Goal: Information Seeking & Learning: Find specific fact

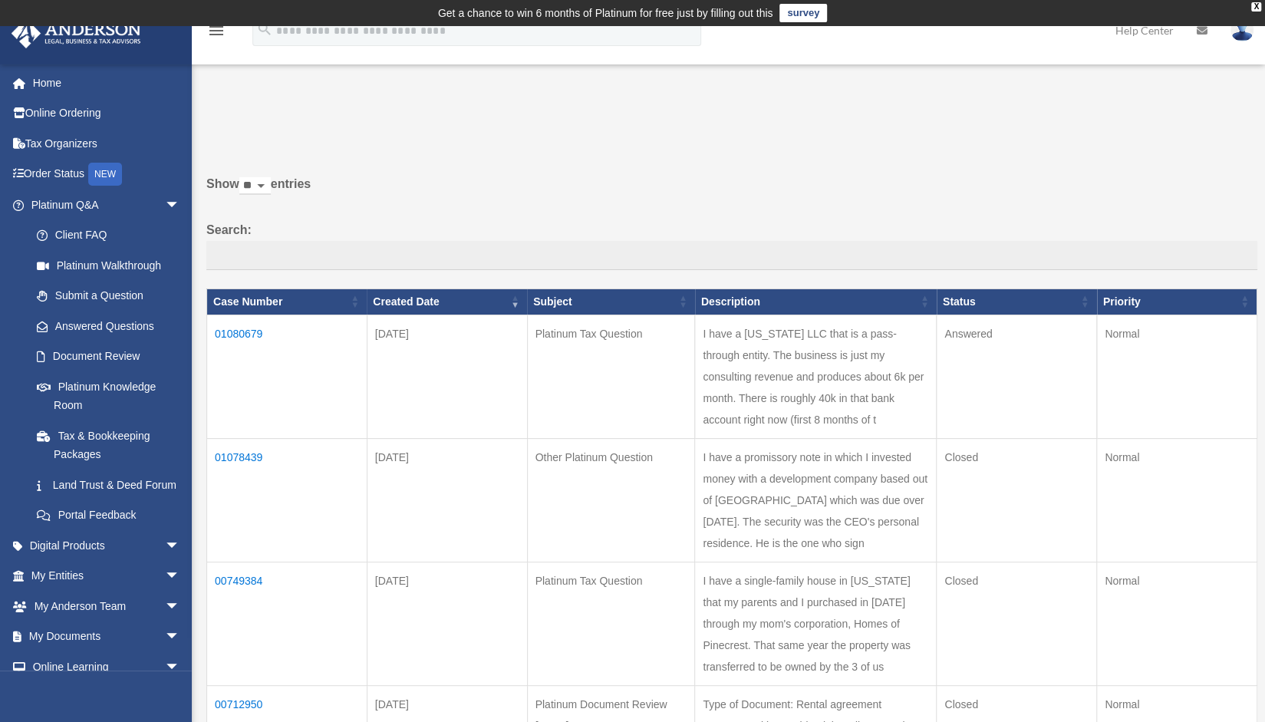
click at [653, 381] on td "Platinum Tax Question" at bounding box center [611, 377] width 168 height 124
click at [249, 334] on td "01080679" at bounding box center [287, 377] width 160 height 124
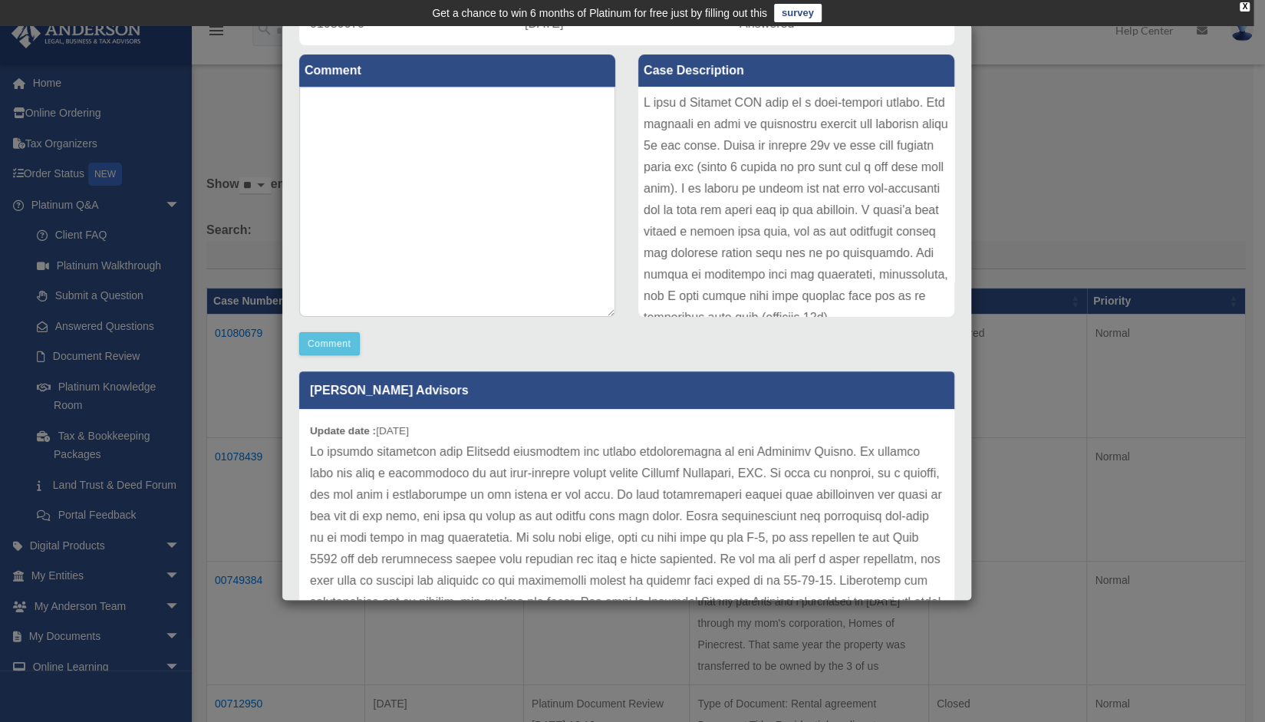
scroll to position [271, 0]
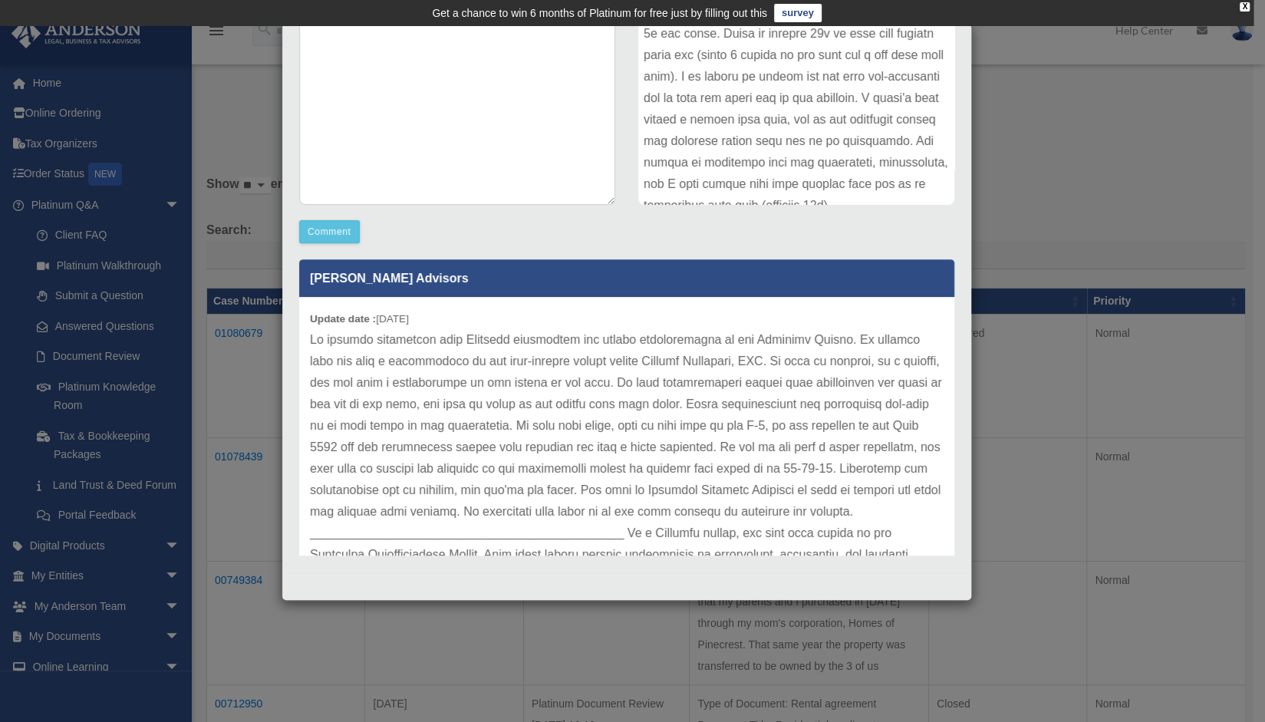
click at [611, 379] on p at bounding box center [627, 533] width 634 height 408
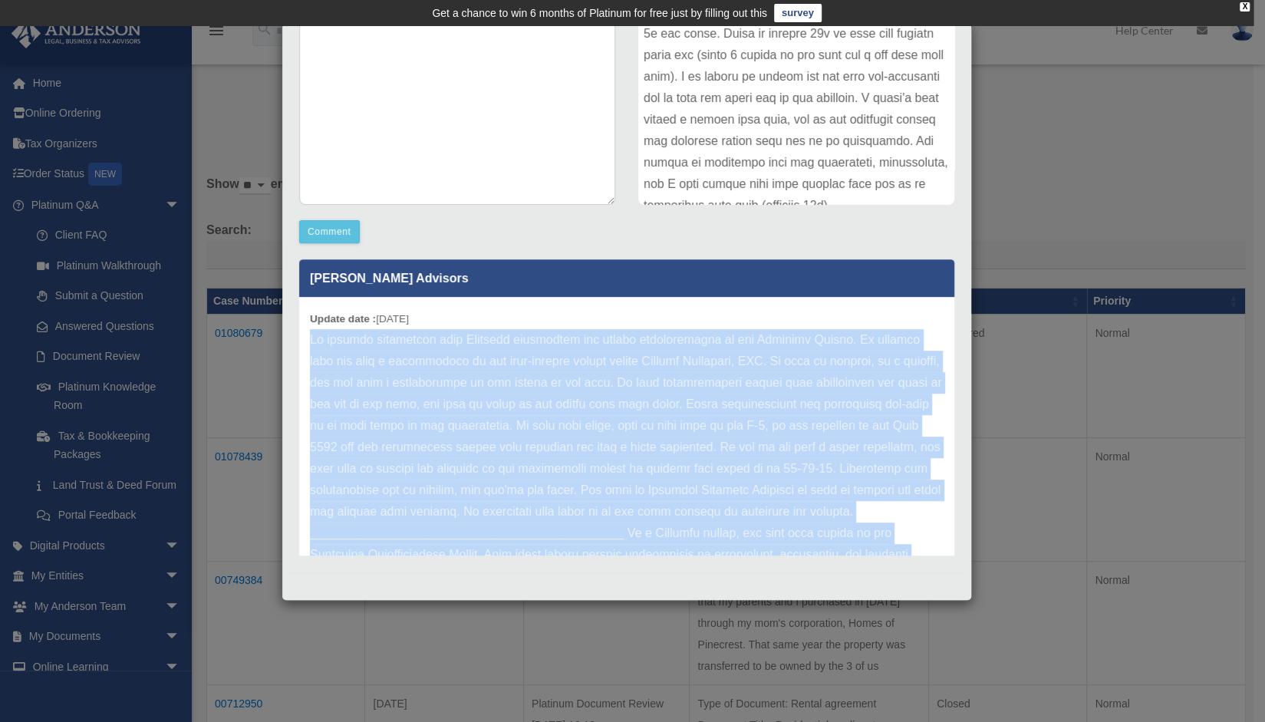
click at [611, 379] on p at bounding box center [627, 533] width 634 height 408
copy div "We greatly appreciate your Platinum membership and active participation in the …"
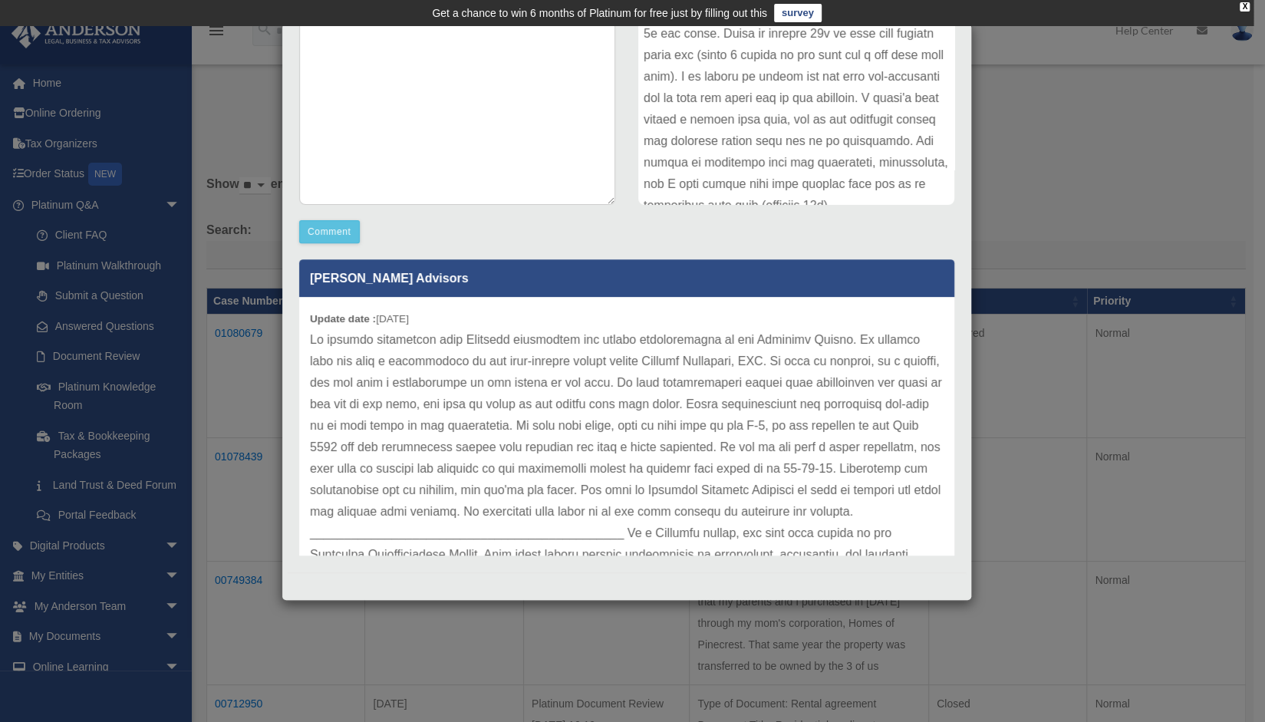
click at [738, 134] on div at bounding box center [796, 90] width 316 height 230
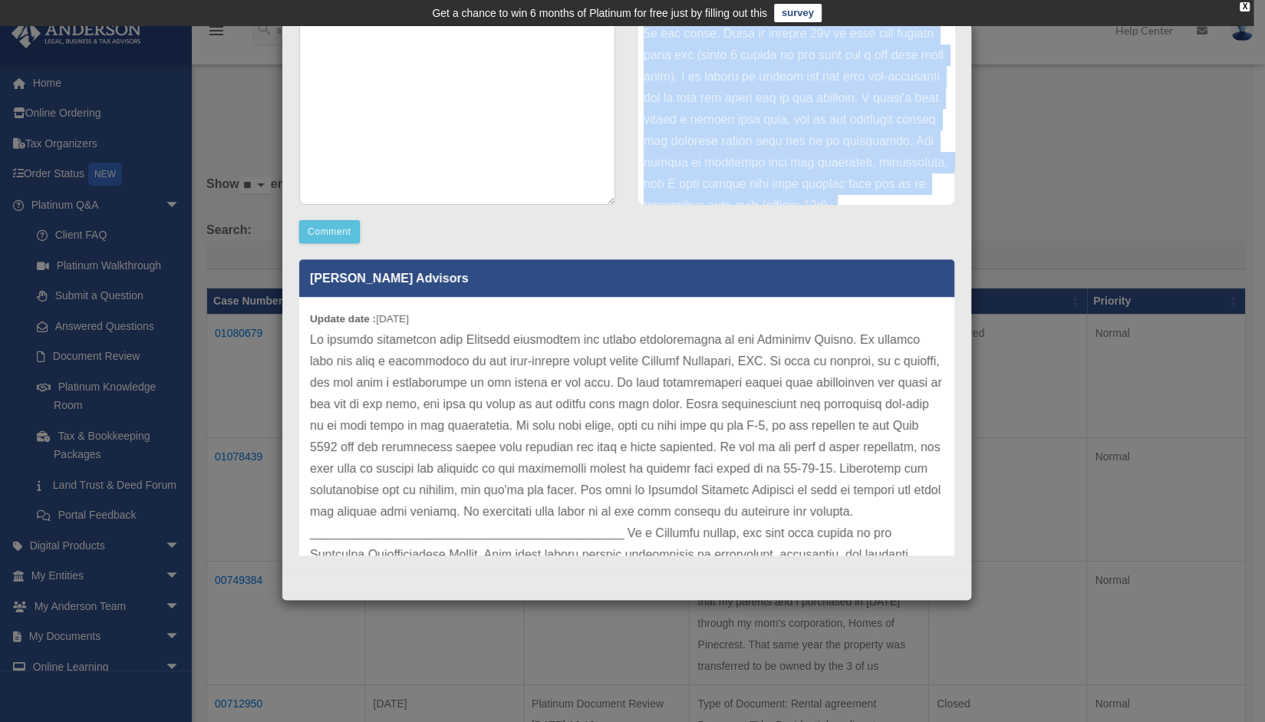
click at [738, 134] on div at bounding box center [796, 90] width 316 height 230
copy div "I have a [US_STATE] LLC that is a pass-through entity. The business is just my …"
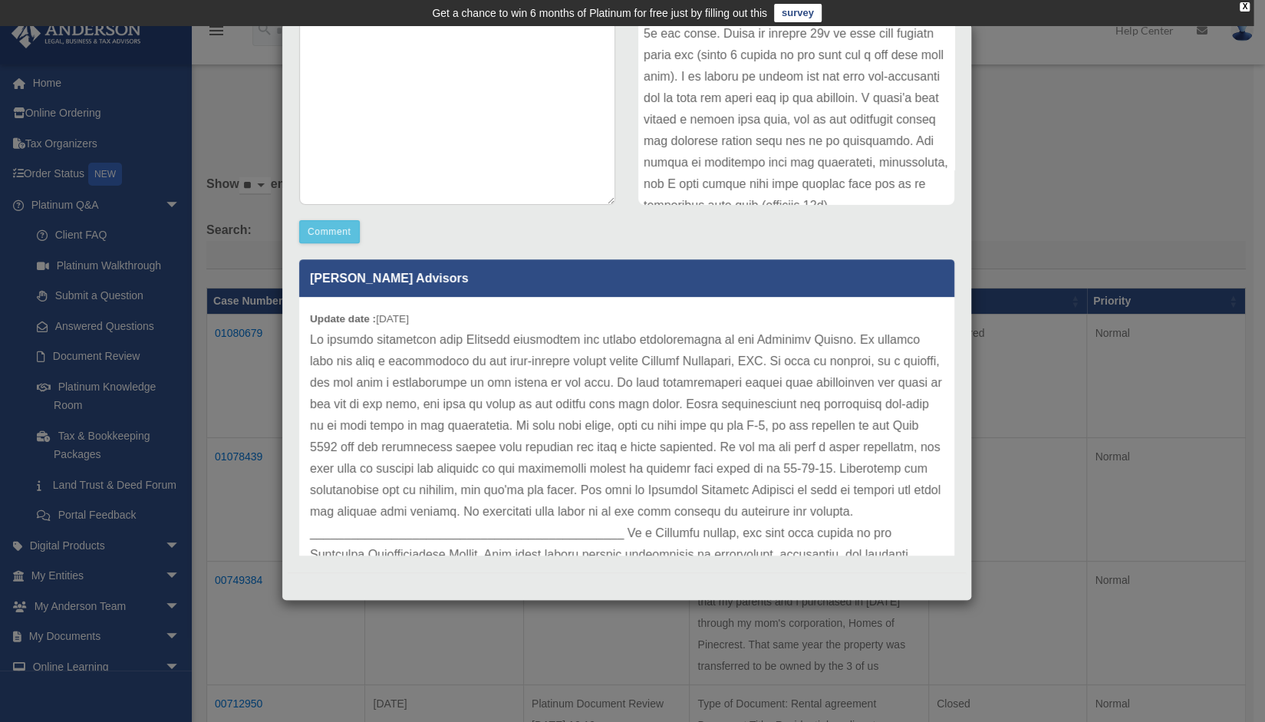
click at [243, 399] on div "Case Detail × Platinum Tax Question Case Number 01080679 Created Date [DATE] St…" at bounding box center [632, 361] width 1265 height 722
